Goal: Use online tool/utility

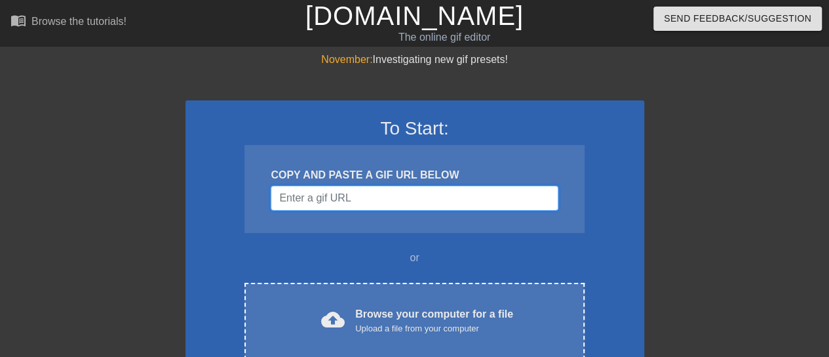
click at [370, 197] on input "Username" at bounding box center [414, 198] width 287 height 25
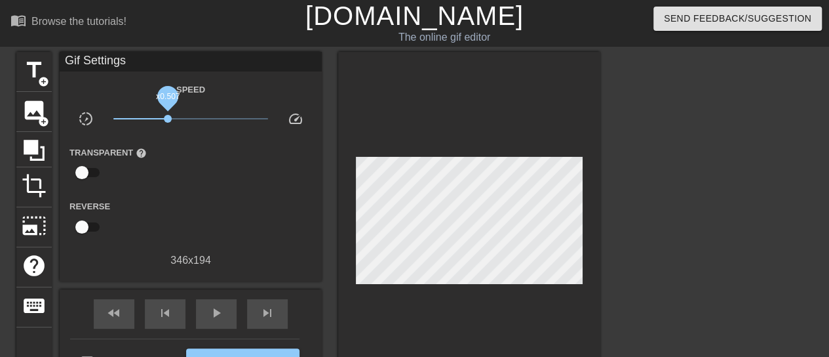
drag, startPoint x: 192, startPoint y: 118, endPoint x: 168, endPoint y: 117, distance: 24.3
click at [168, 117] on span "x0.507" at bounding box center [168, 119] width 8 height 8
click at [32, 65] on span "title" at bounding box center [34, 70] width 25 height 25
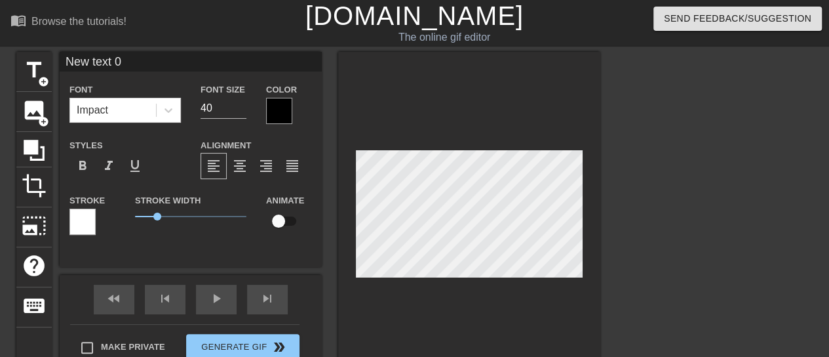
scroll to position [2, 1]
type input "B"
type textarea "B"
type input "Bu"
type textarea "Bu"
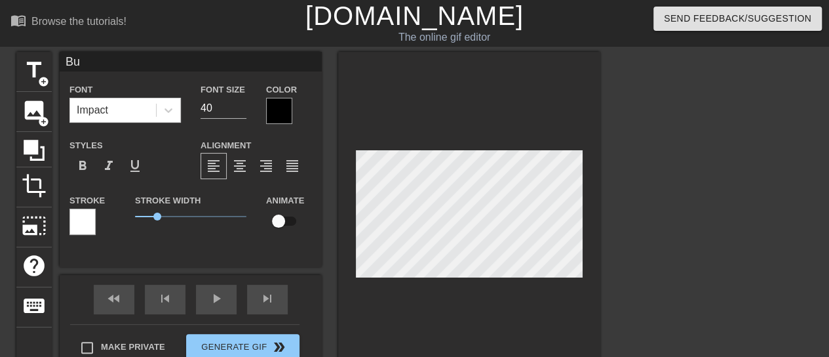
type input "Bul"
type textarea "Bul"
type input "Bull"
type textarea "Bull"
type input "BullN"
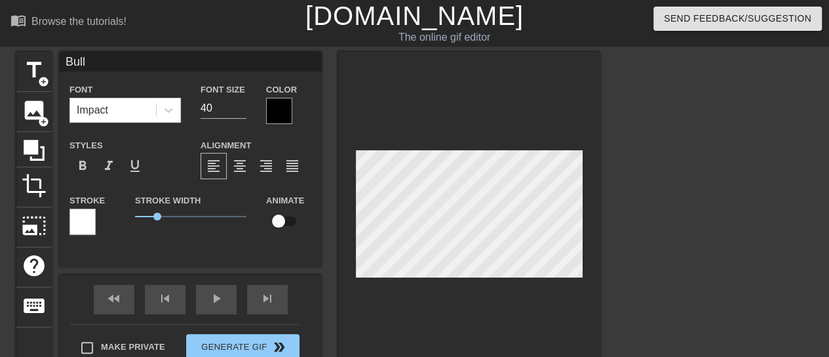
type textarea "BullN"
type input "BullNe"
type textarea "BullNe"
type input "BullNex"
type textarea "BullNex"
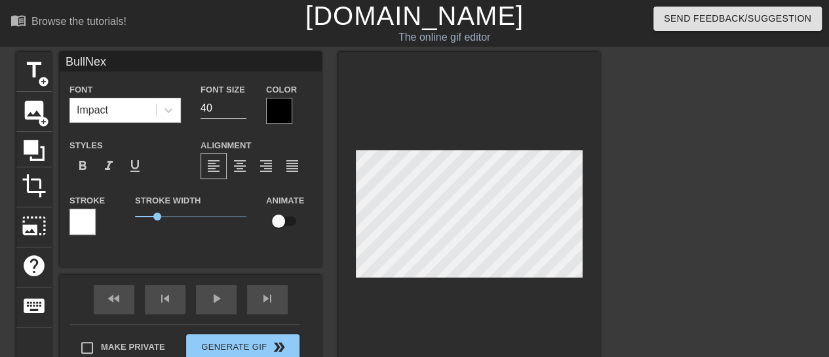
type input "BullNext"
type textarea "BullNext"
type input "BullNextD"
type textarea "BullNextD"
type input "BullNextDo"
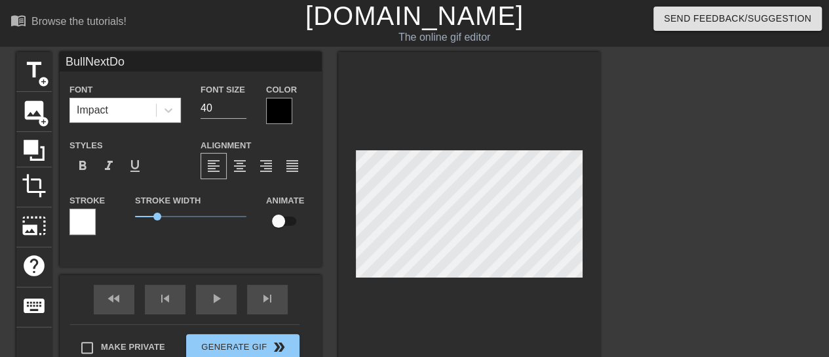
type textarea "BullNextDoo"
type input "BullNextDoor"
type textarea "BullNextDoor"
click at [282, 105] on div at bounding box center [279, 111] width 26 height 26
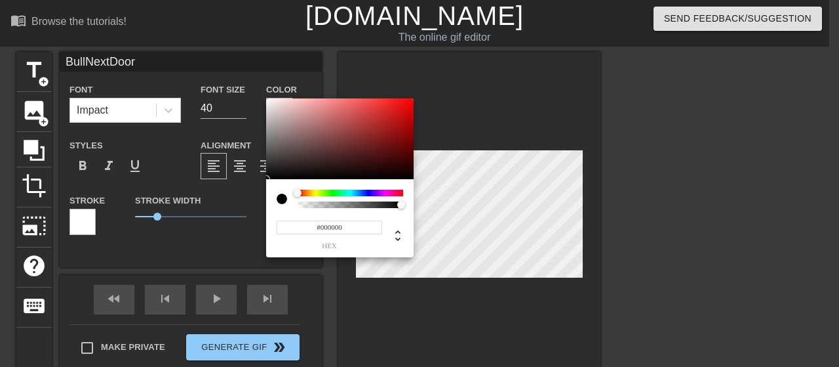
type input "#D70505"
click at [410, 111] on div at bounding box center [340, 138] width 148 height 81
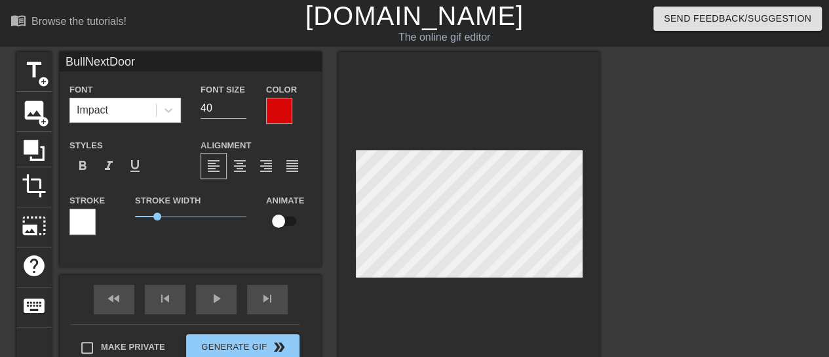
click at [86, 222] on div at bounding box center [83, 222] width 26 height 26
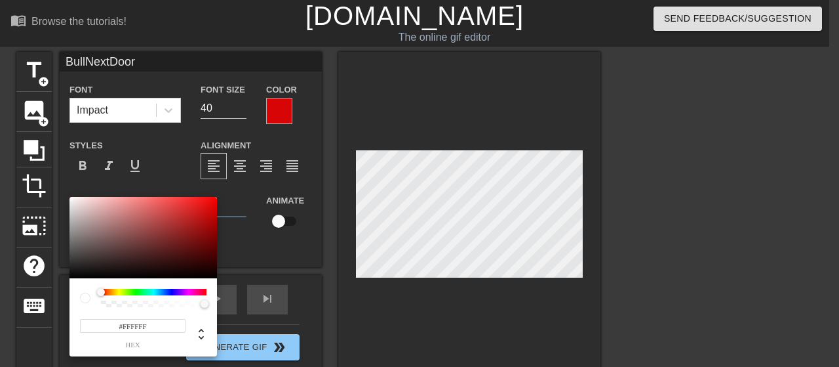
type input "#0E0505"
click at [167, 273] on div at bounding box center [144, 237] width 148 height 81
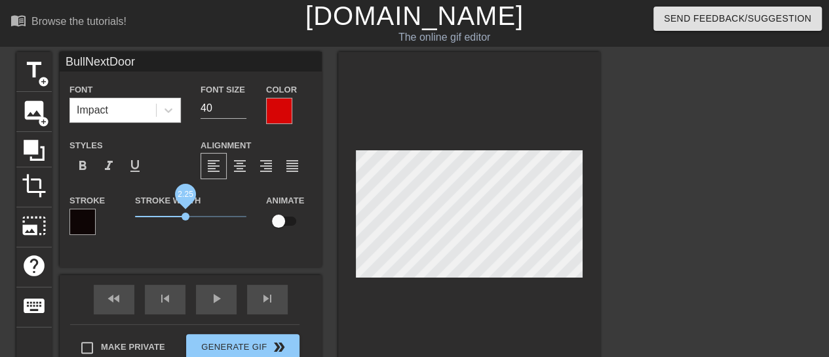
drag, startPoint x: 159, startPoint y: 222, endPoint x: 185, endPoint y: 222, distance: 26.2
click at [185, 222] on span "2.25" at bounding box center [190, 217] width 111 height 16
click at [114, 167] on span "format_italic" at bounding box center [109, 166] width 16 height 16
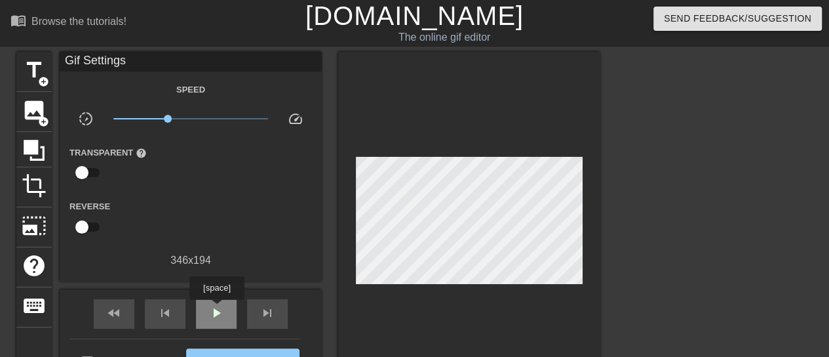
click at [216, 309] on span "play_arrow" at bounding box center [217, 313] width 16 height 16
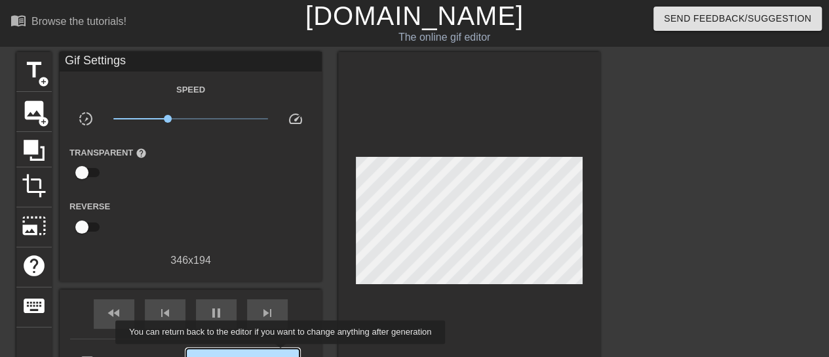
click at [282, 353] on span "double_arrow" at bounding box center [279, 361] width 16 height 16
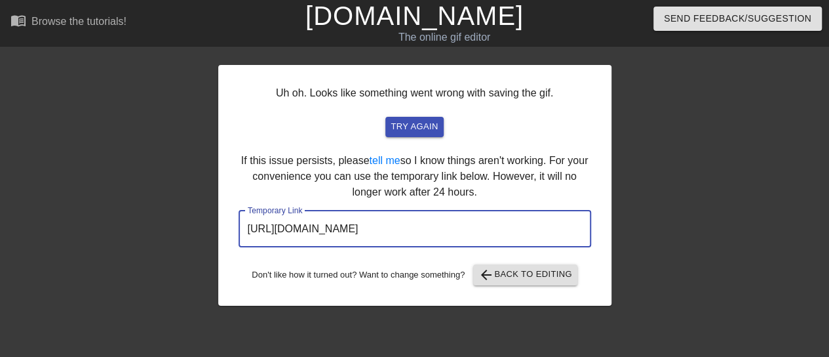
click at [380, 231] on input "[URL][DOMAIN_NAME]" at bounding box center [415, 228] width 353 height 37
